Goal: Task Accomplishment & Management: Use online tool/utility

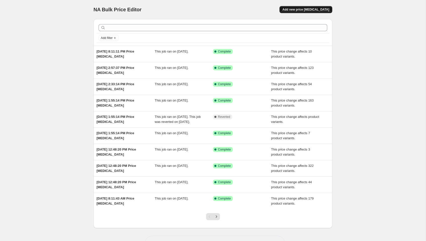
click at [314, 10] on span "Add new price [MEDICAL_DATA]" at bounding box center [306, 10] width 47 height 4
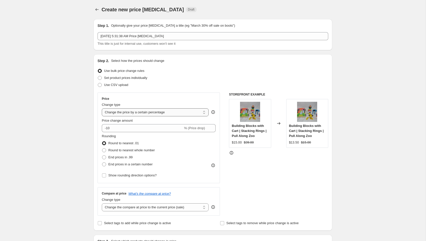
click at [119, 111] on select "Change the price to a certain amount Change the price by a certain amount Chang…" at bounding box center [155, 112] width 107 height 8
select select "no_change"
click at [102, 108] on select "Change the price to a certain amount Change the price by a certain amount Chang…" at bounding box center [155, 112] width 107 height 8
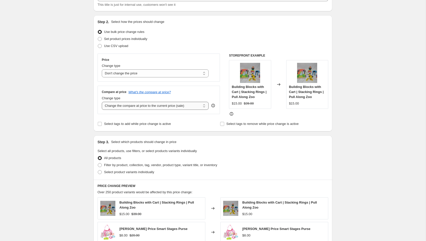
scroll to position [38, 0]
click at [135, 103] on select "Change the compare at price to the current price (sale) Change the compare at p…" at bounding box center [155, 106] width 107 height 8
select select "to"
click at [102, 102] on select "Change the compare at price to the current price (sale) Change the compare at p…" at bounding box center [155, 106] width 107 height 8
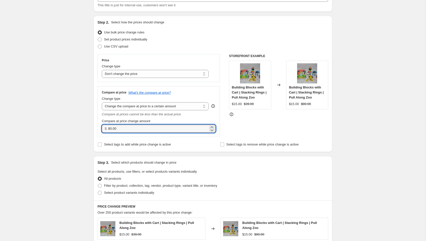
drag, startPoint x: 121, startPoint y: 128, endPoint x: 74, endPoint y: 128, distance: 47.5
click at [74, 128] on div "Create new price change job. This page is ready Create new price change job Dra…" at bounding box center [213, 194] width 426 height 464
type input "350.00"
click at [218, 161] on div "Step 3. Select which products should change in price" at bounding box center [213, 162] width 231 height 5
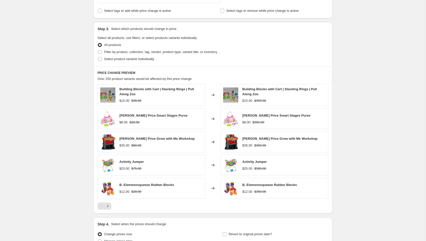
scroll to position [175, 0]
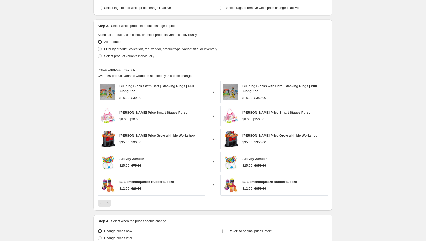
click at [100, 49] on span at bounding box center [100, 49] width 4 height 4
click at [98, 47] on input "Filter by product, collection, tag, vendor, product type, variant title, or inv…" at bounding box center [98, 47] width 0 height 0
radio input "true"
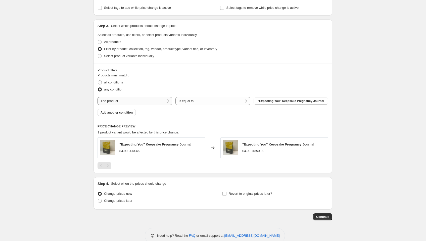
click at [135, 101] on select "The product The product's collection The product's tag The product's vendor The…" at bounding box center [135, 101] width 75 height 8
select select "tag"
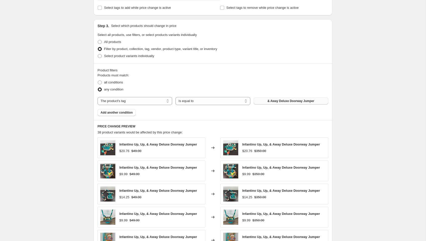
click at [280, 100] on span "& Away Deluxe Doorway Jumper" at bounding box center [291, 101] width 47 height 4
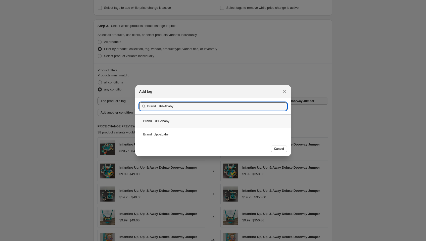
type input "Brand_UPPAbaby"
click at [191, 123] on div "Brand_UPPAbaby" at bounding box center [213, 120] width 156 height 13
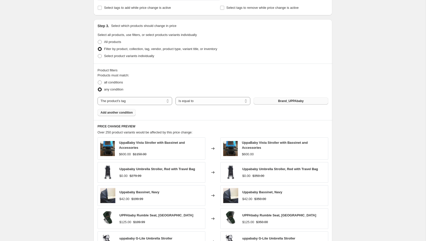
click at [118, 113] on span "Add another condition" at bounding box center [117, 113] width 32 height 4
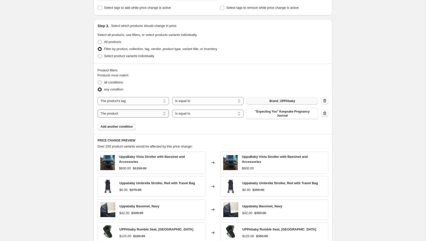
click at [121, 113] on select "The product The product's collection The product's tag The product's vendor The…" at bounding box center [133, 114] width 71 height 8
select select "tag"
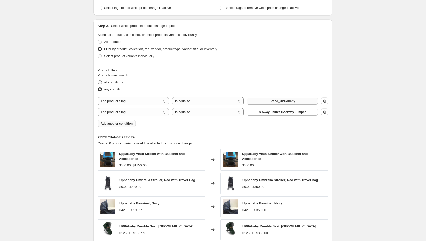
click at [99, 82] on span at bounding box center [100, 82] width 4 height 4
click at [98, 81] on input "all conditions" at bounding box center [98, 80] width 0 height 0
radio input "true"
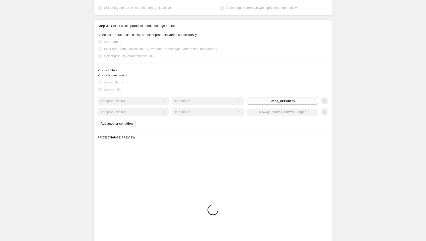
scroll to position [161, 0]
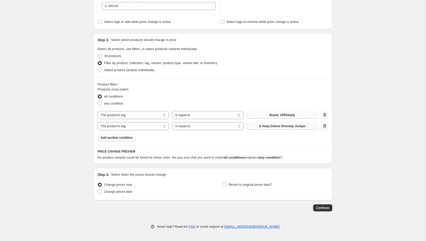
click at [277, 126] on span "& Away Deluxe Doorway Jumper" at bounding box center [282, 126] width 47 height 4
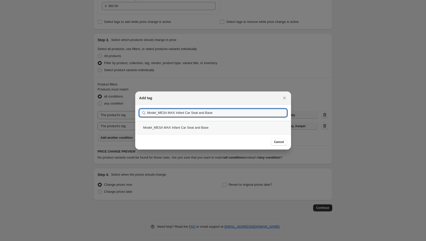
type input "Model_MESA MAX Infant Car Seat and Base"
click at [188, 126] on div "Model_MESA MAX Infant Car Seat and Base" at bounding box center [213, 127] width 156 height 13
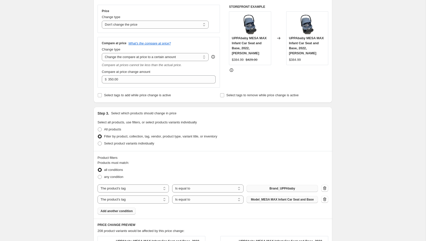
scroll to position [85, 0]
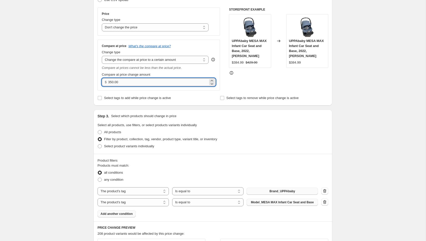
click at [128, 81] on input "350.00" at bounding box center [158, 82] width 100 height 8
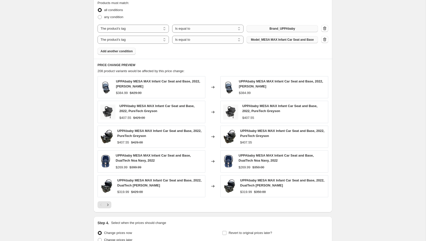
scroll to position [295, 0]
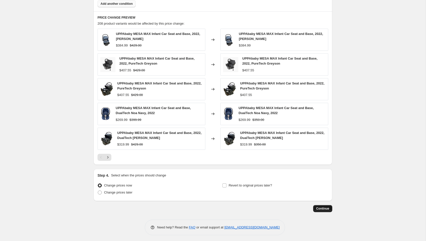
click at [324, 207] on span "Continue" at bounding box center [322, 209] width 13 height 4
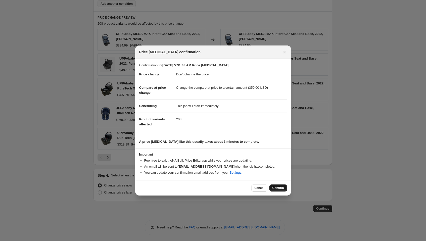
click at [280, 189] on span "Confirm" at bounding box center [279, 188] width 12 height 4
